Goal: Transaction & Acquisition: Obtain resource

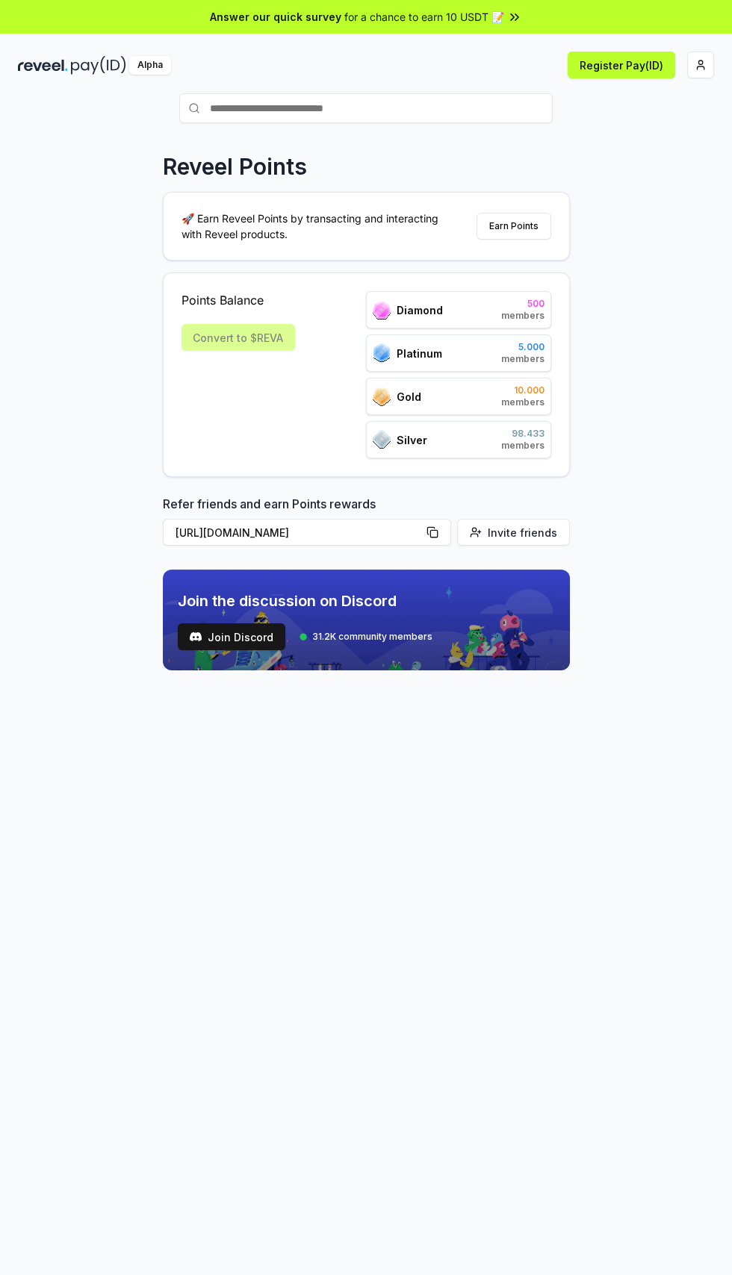
click at [700, 59] on html "Answer our quick survey for a chance to earn 10 USDT 📝 Alpha Register Pay(ID) R…" at bounding box center [366, 637] width 732 height 1275
click at [632, 132] on div "Connect Wallet" at bounding box center [630, 144] width 166 height 25
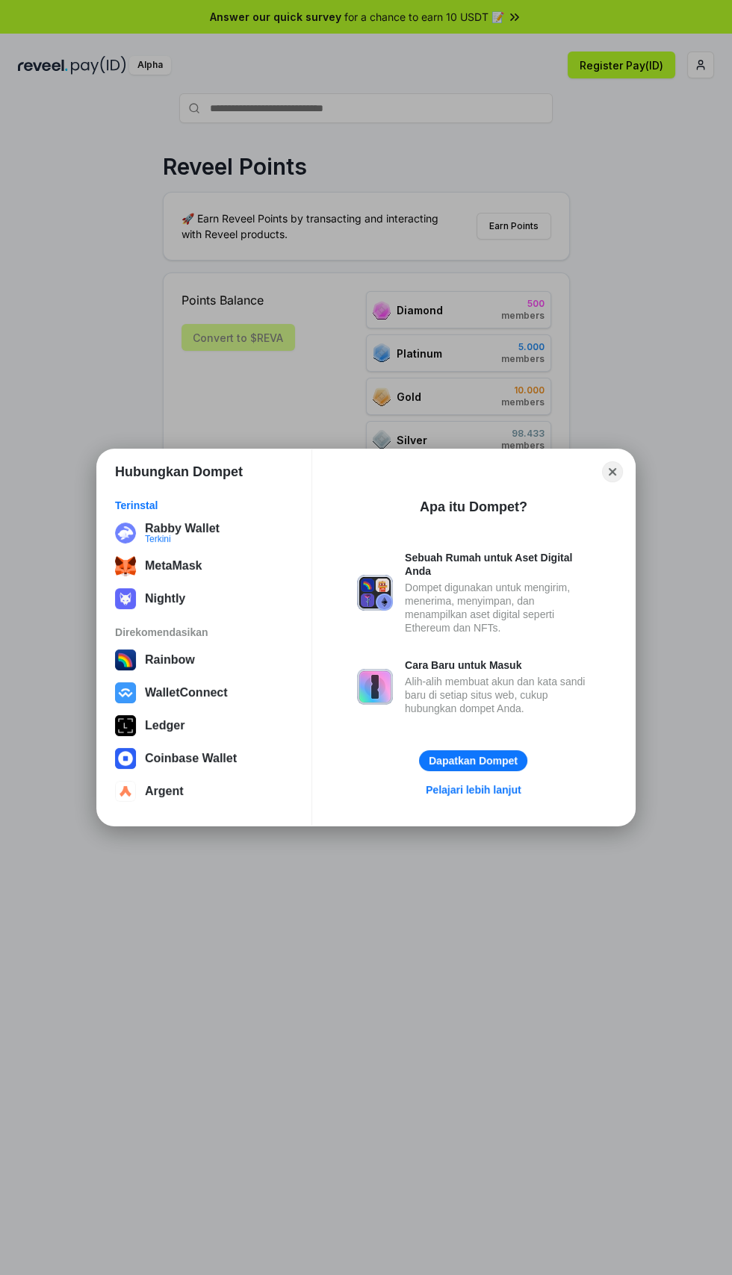
click at [224, 530] on button "Rabby Wallet Terkini" at bounding box center [203, 533] width 187 height 30
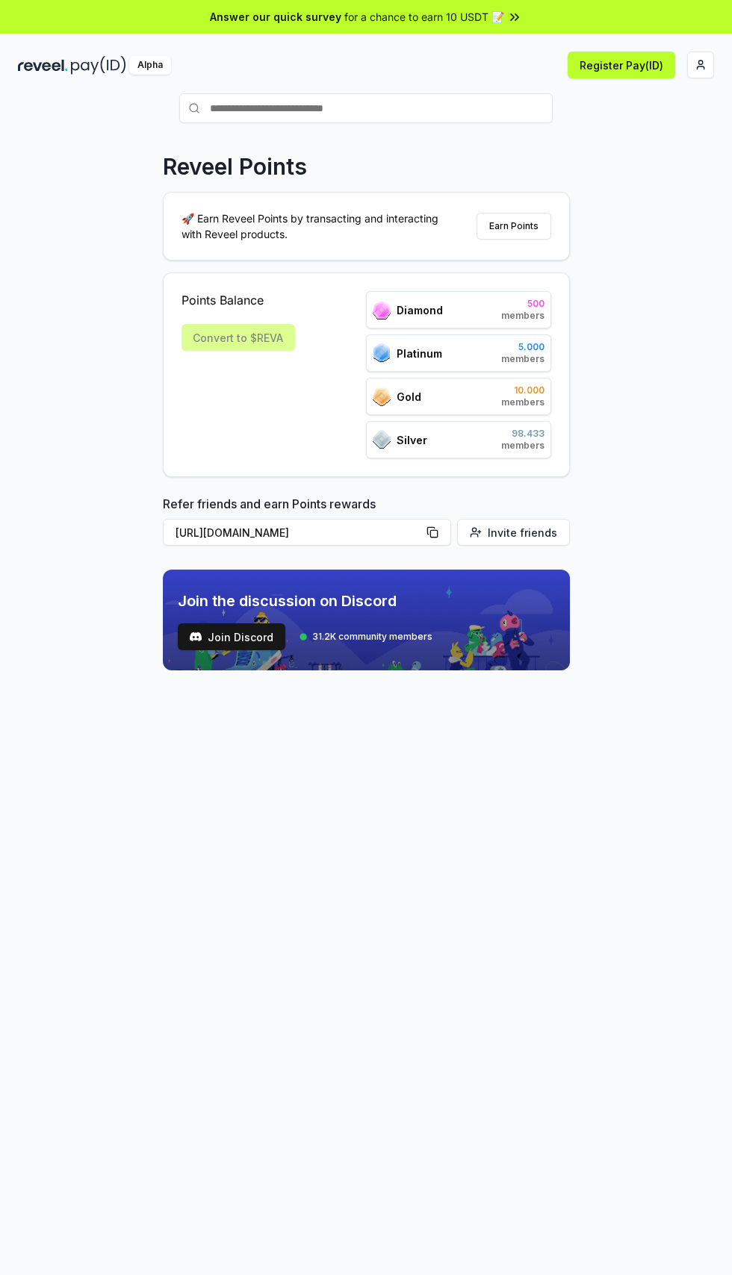
click at [700, 65] on html "Answer our quick survey for a chance to earn 10 USDT 📝 Alpha Register Pay(ID) R…" at bounding box center [366, 637] width 732 height 1275
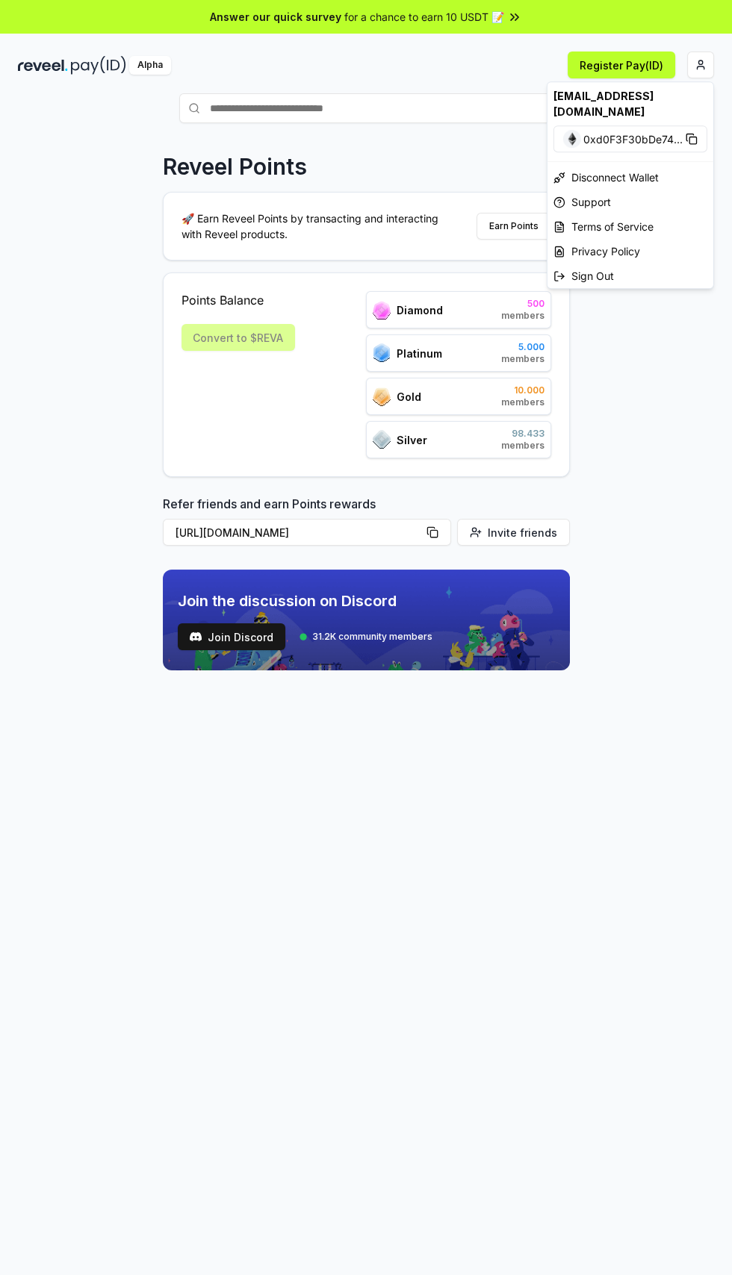
click at [276, 859] on html "Answer our quick survey for a chance to earn 10 USDT 📝 Alpha Register Pay(ID) R…" at bounding box center [366, 637] width 732 height 1275
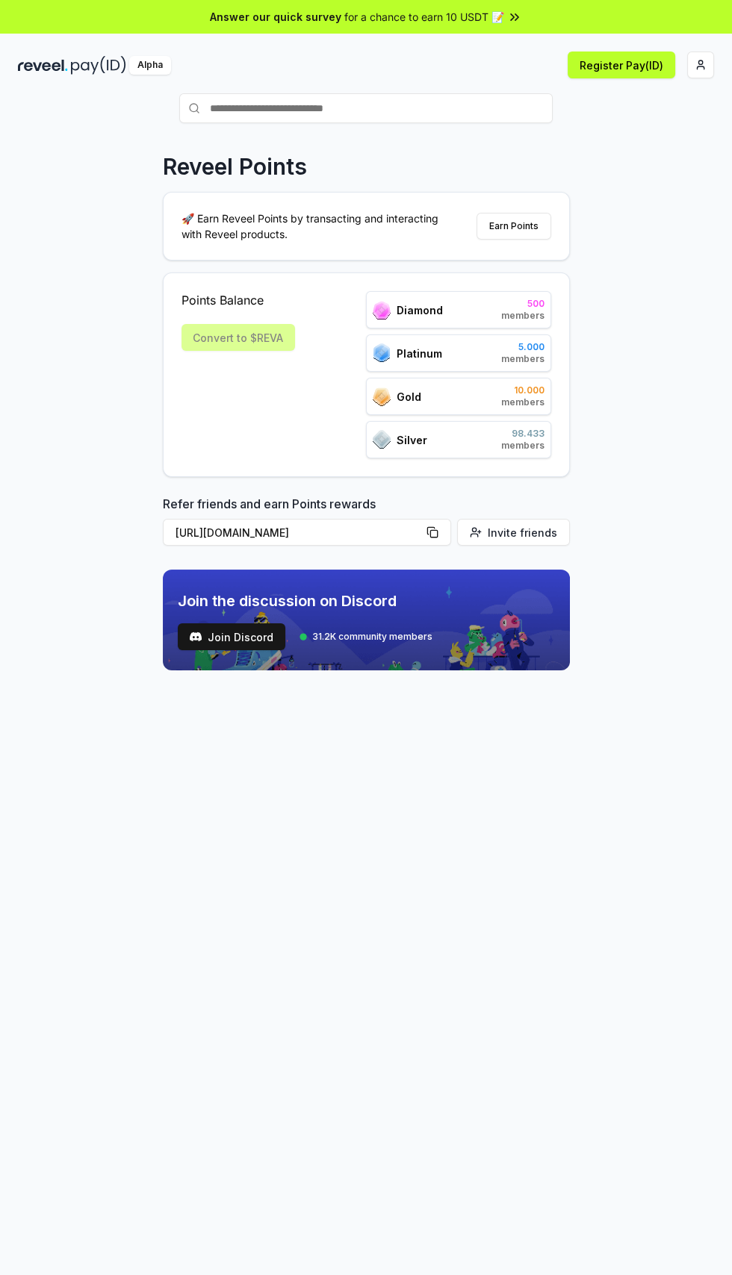
click at [514, 293] on div "Diamond 500 members" at bounding box center [458, 309] width 185 height 37
click at [535, 341] on span "5.000" at bounding box center [522, 347] width 43 height 12
click at [528, 387] on span "10.000" at bounding box center [522, 390] width 43 height 12
click at [539, 434] on span "98.433" at bounding box center [522, 434] width 43 height 12
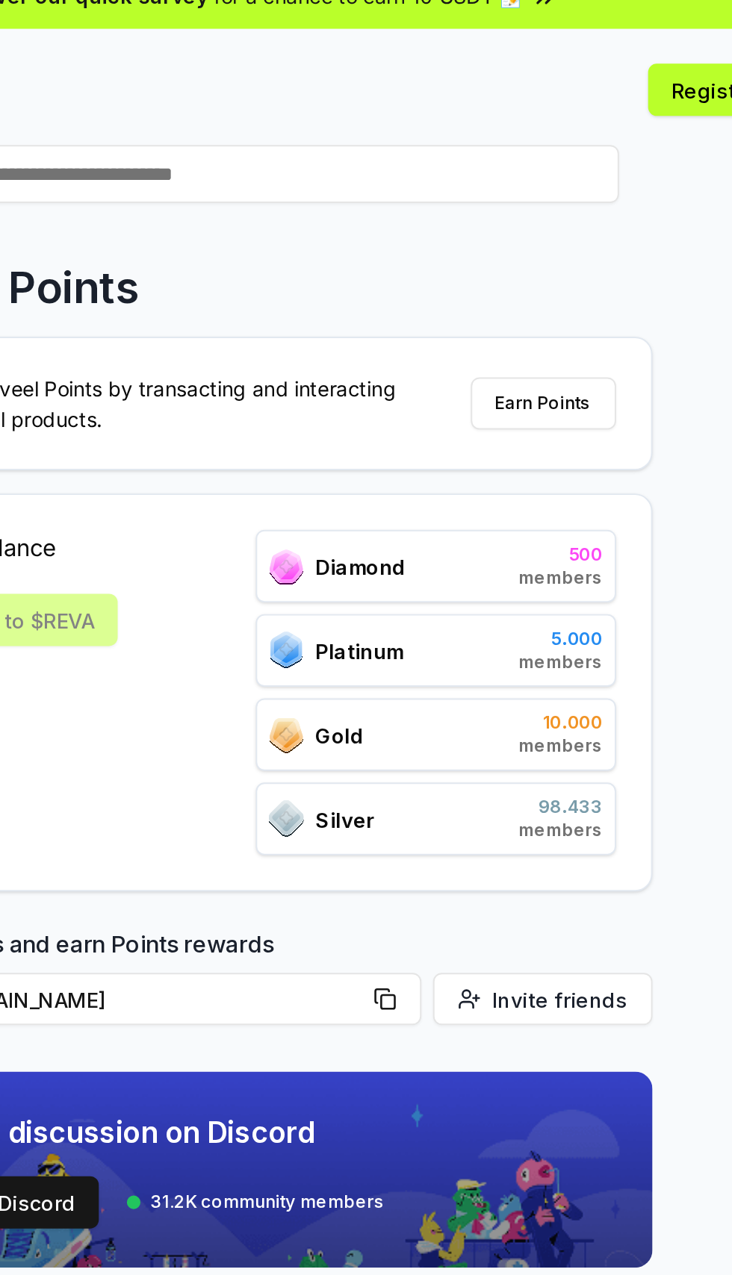
click at [520, 228] on button "Earn Points" at bounding box center [513, 226] width 75 height 27
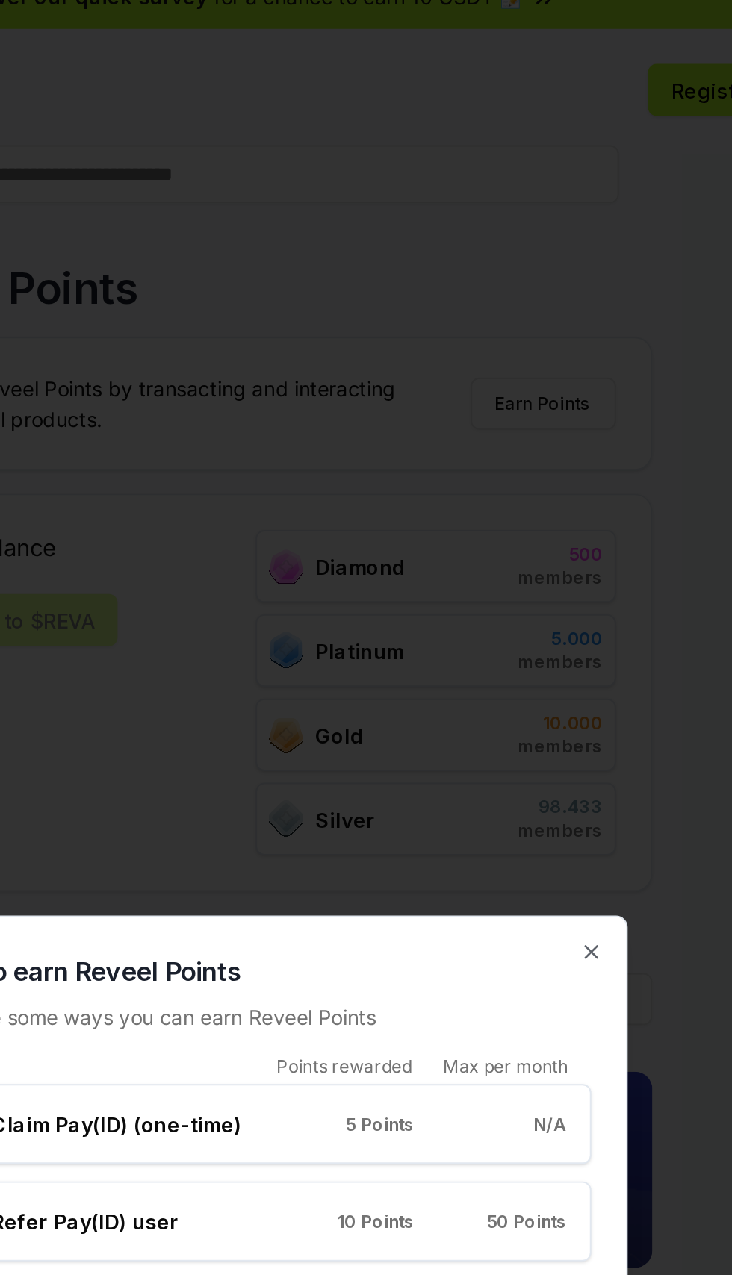
click at [538, 508] on icon "button" at bounding box center [538, 508] width 6 height 6
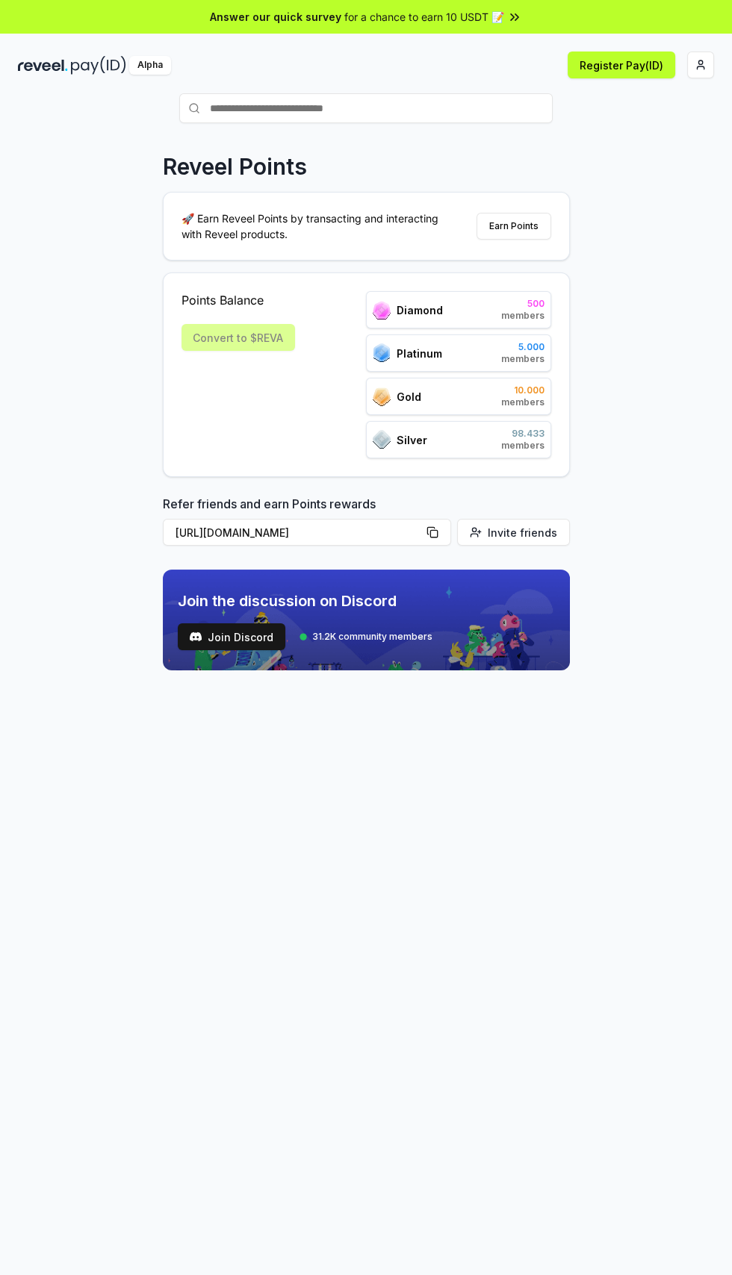
click at [523, 228] on button "Earn Points" at bounding box center [513, 226] width 75 height 27
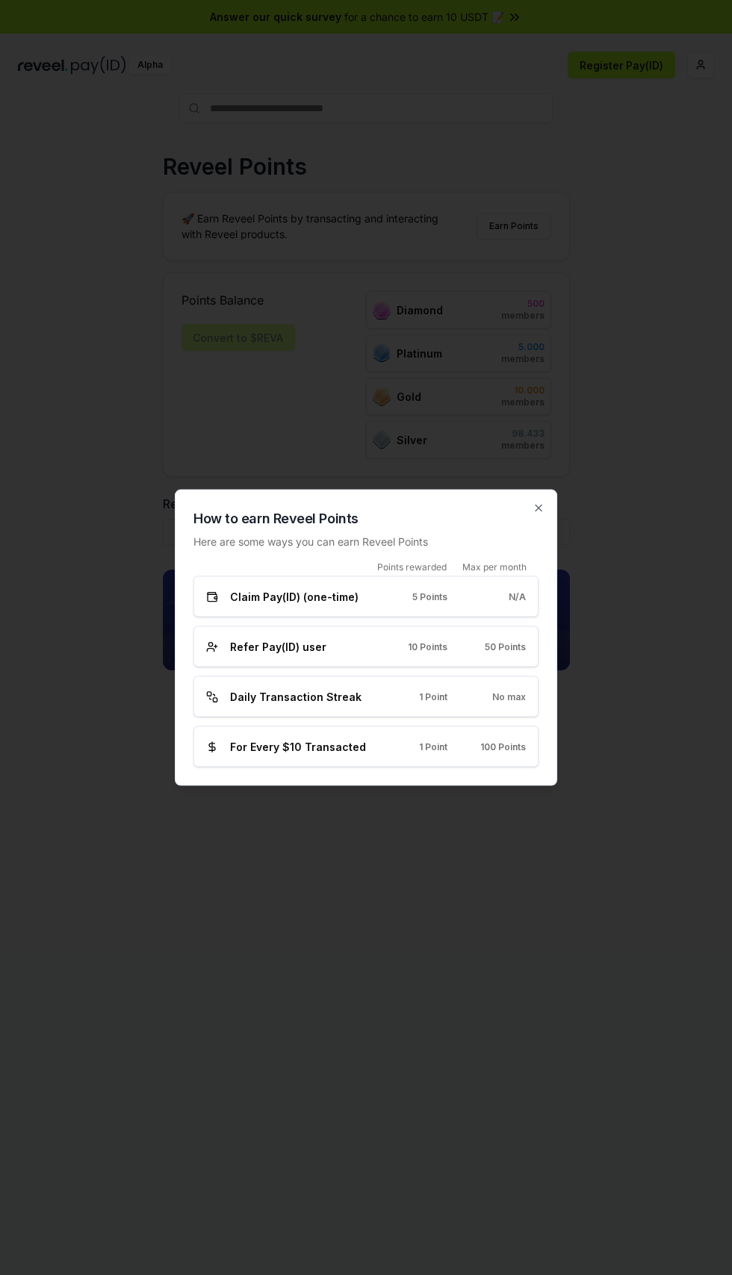
click at [537, 512] on icon "button" at bounding box center [538, 508] width 12 height 12
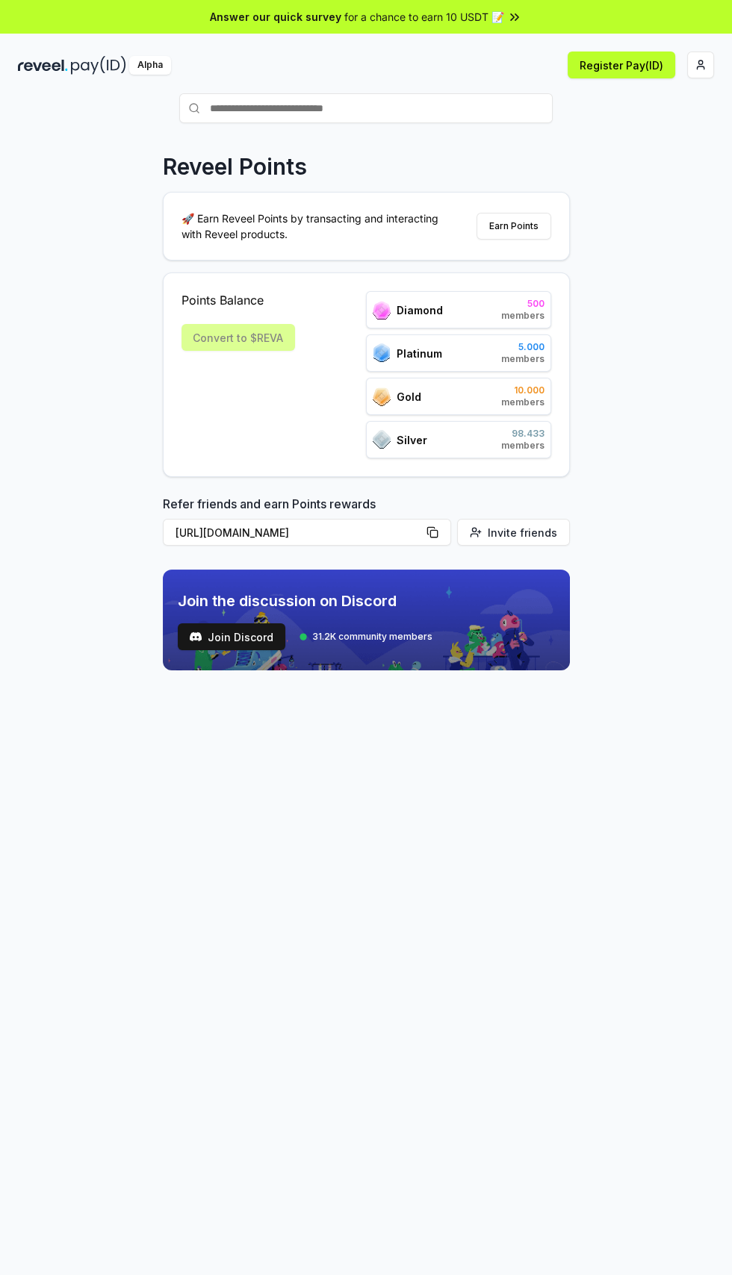
click at [630, 67] on button "Register Pay(ID)" at bounding box center [621, 65] width 108 height 27
